Goal: Task Accomplishment & Management: Manage account settings

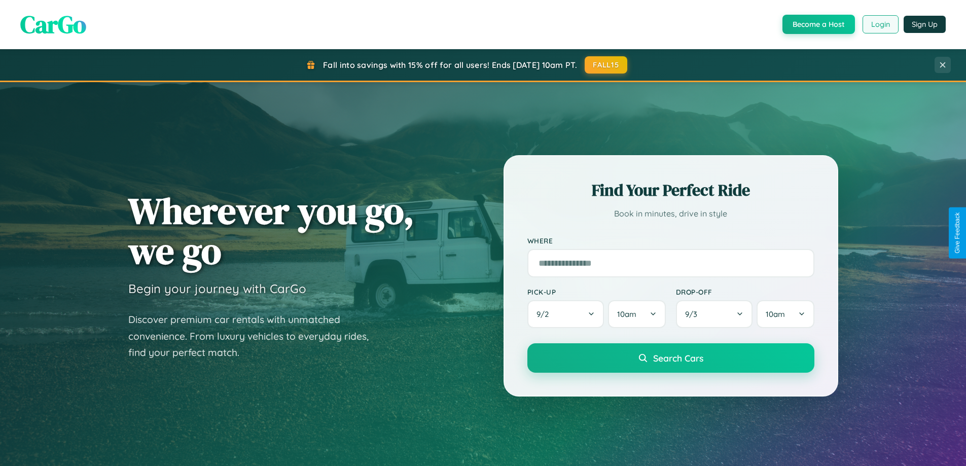
click at [880, 24] on button "Login" at bounding box center [881, 24] width 36 height 18
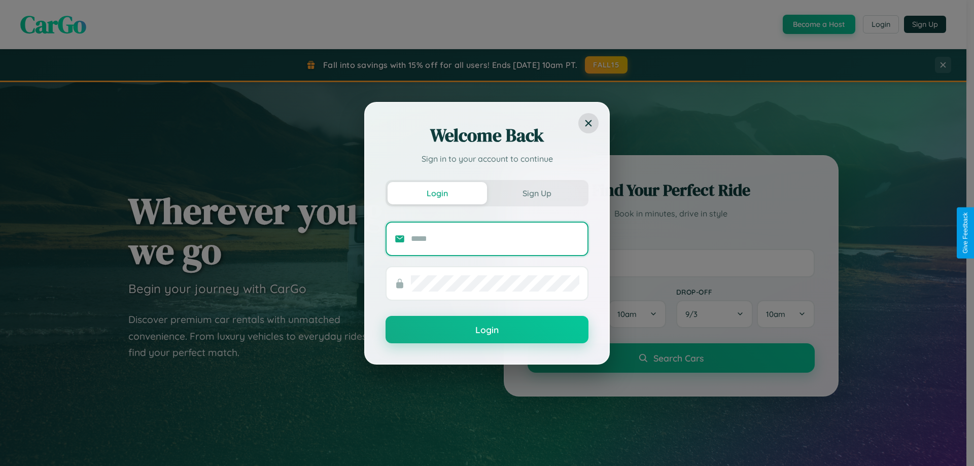
click at [495, 238] on input "text" at bounding box center [495, 239] width 168 height 16
type input "**********"
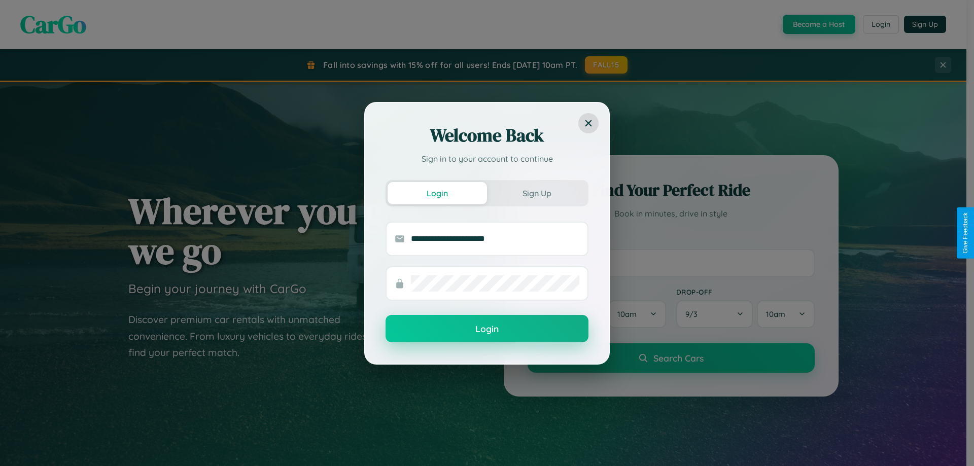
click at [487, 329] on button "Login" at bounding box center [486, 328] width 203 height 27
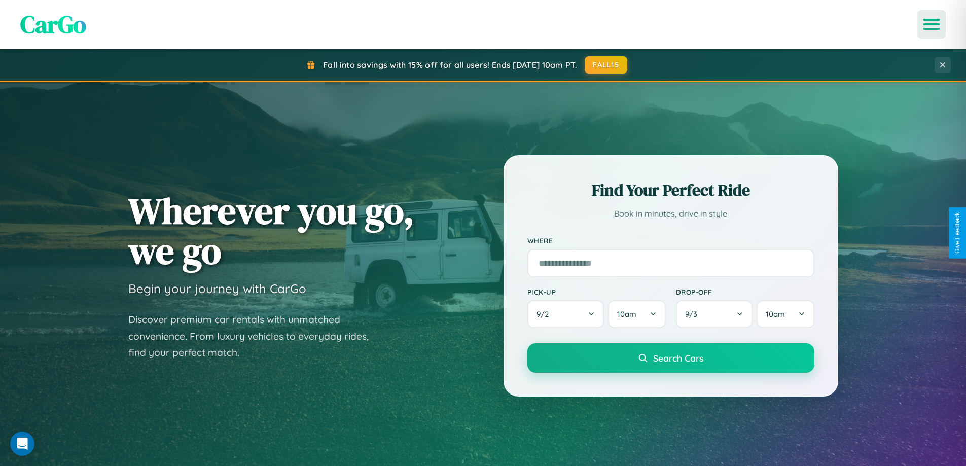
click at [932, 24] on icon "Open menu" at bounding box center [932, 24] width 15 height 9
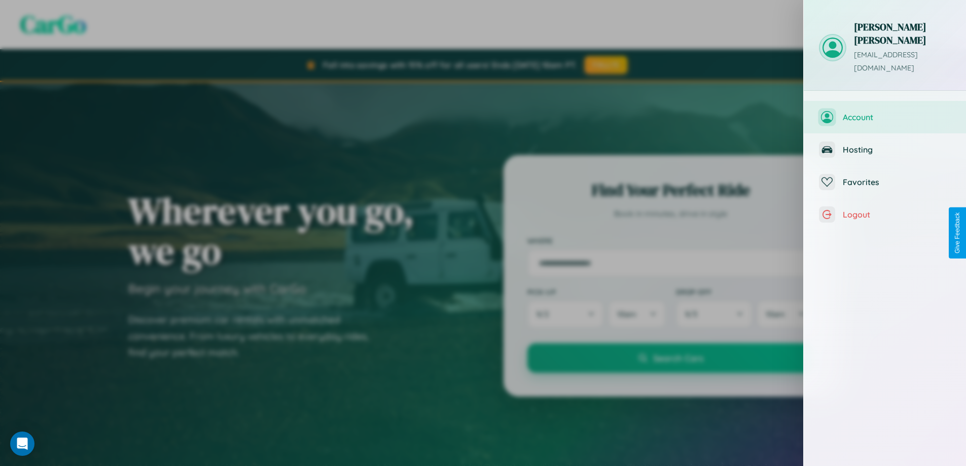
click at [885, 112] on span "Account" at bounding box center [897, 117] width 108 height 10
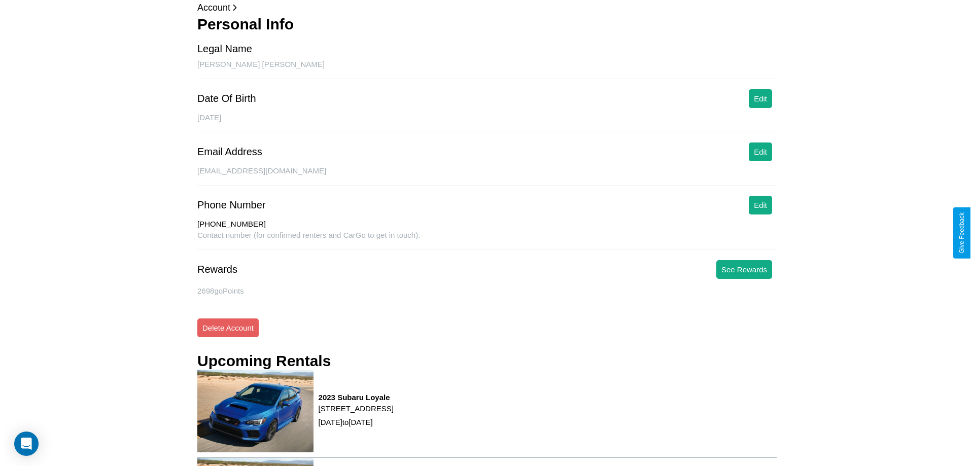
scroll to position [146, 0]
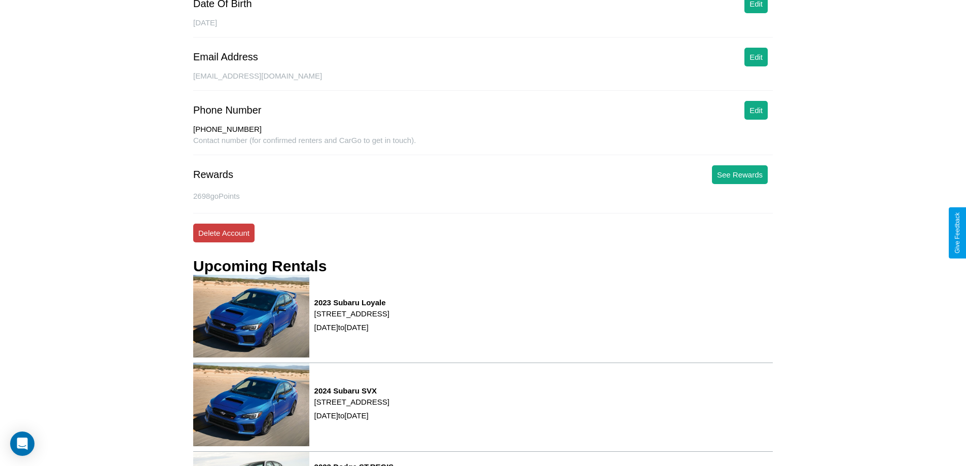
click at [224, 233] on button "Delete Account" at bounding box center [223, 233] width 61 height 19
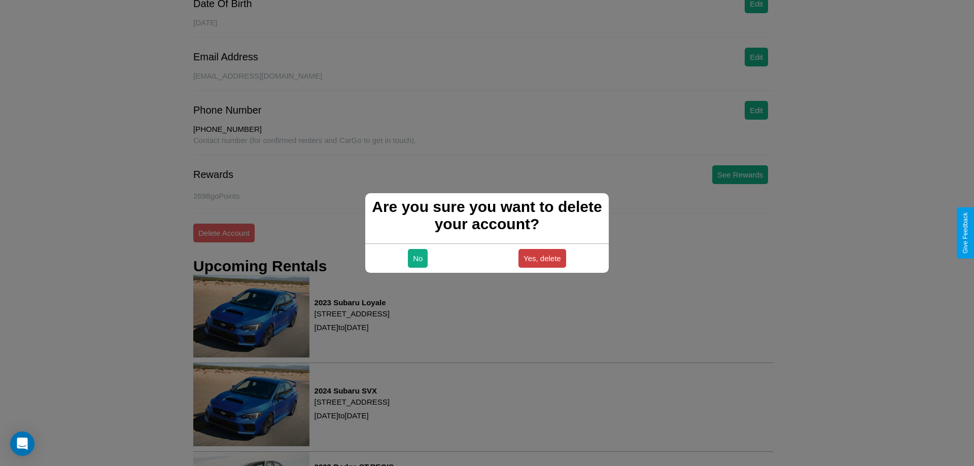
click at [542, 258] on button "Yes, delete" at bounding box center [542, 258] width 48 height 19
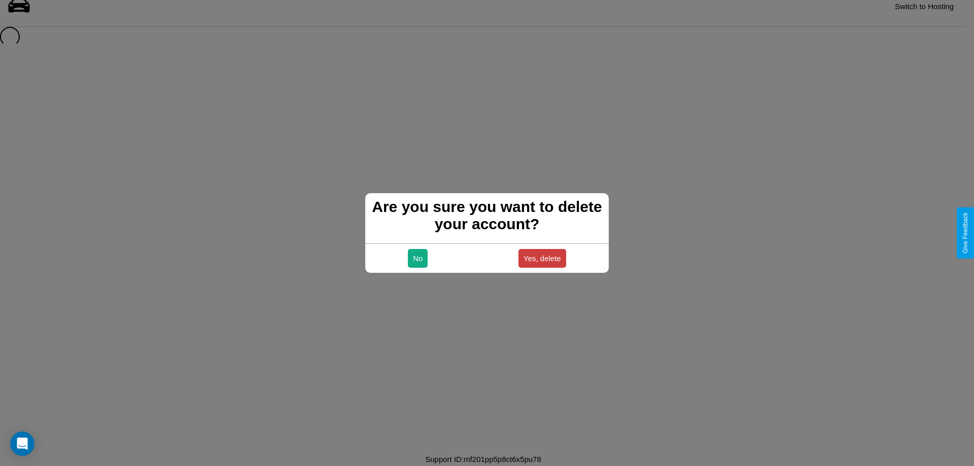
scroll to position [14, 0]
